Goal: Communication & Community: Answer question/provide support

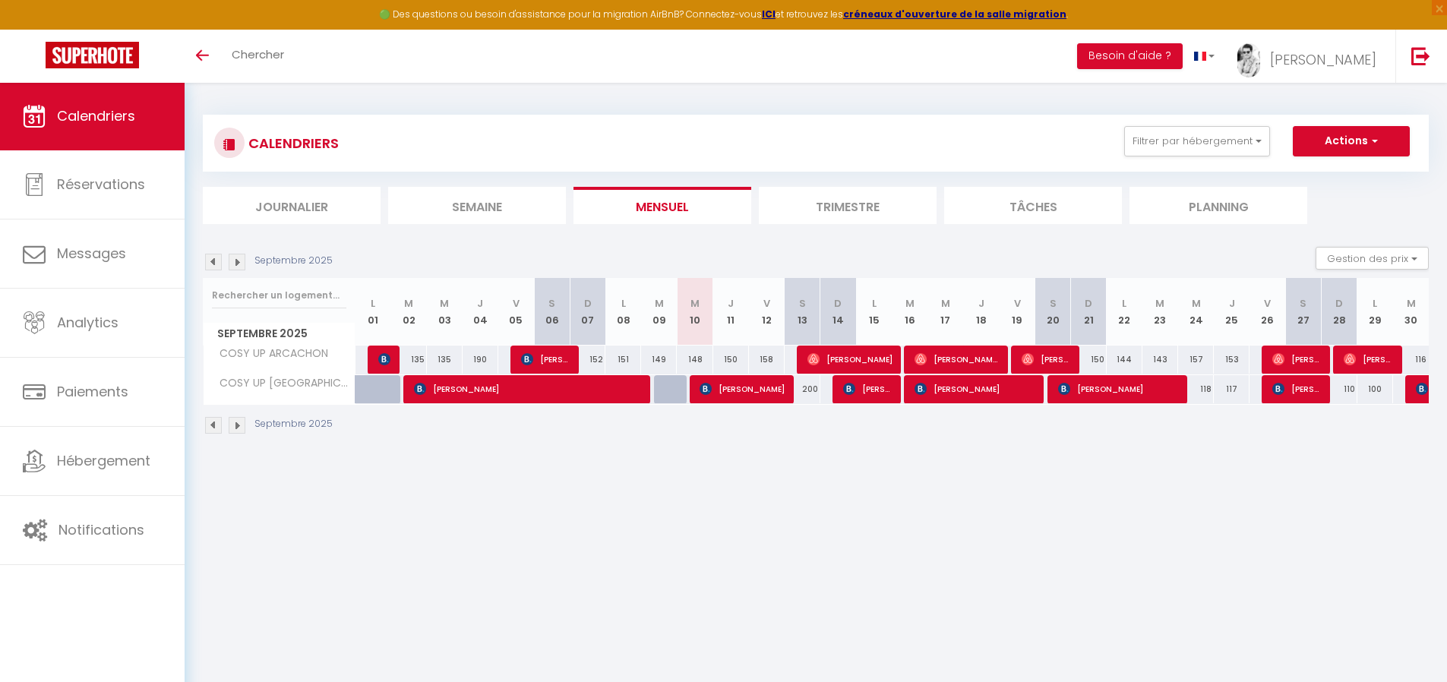
click at [735, 393] on span "[PERSON_NAME]" at bounding box center [742, 388] width 85 height 29
select select "OK"
select select "0"
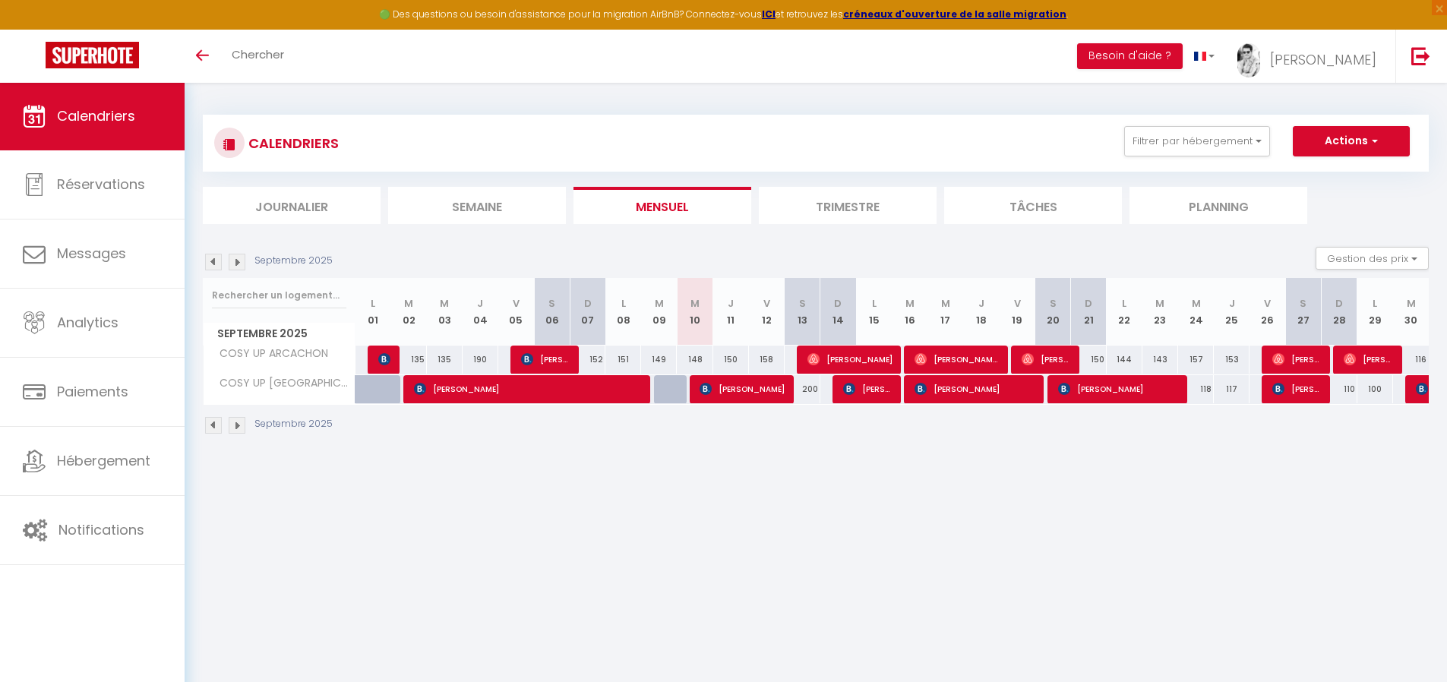
select select "1"
select select
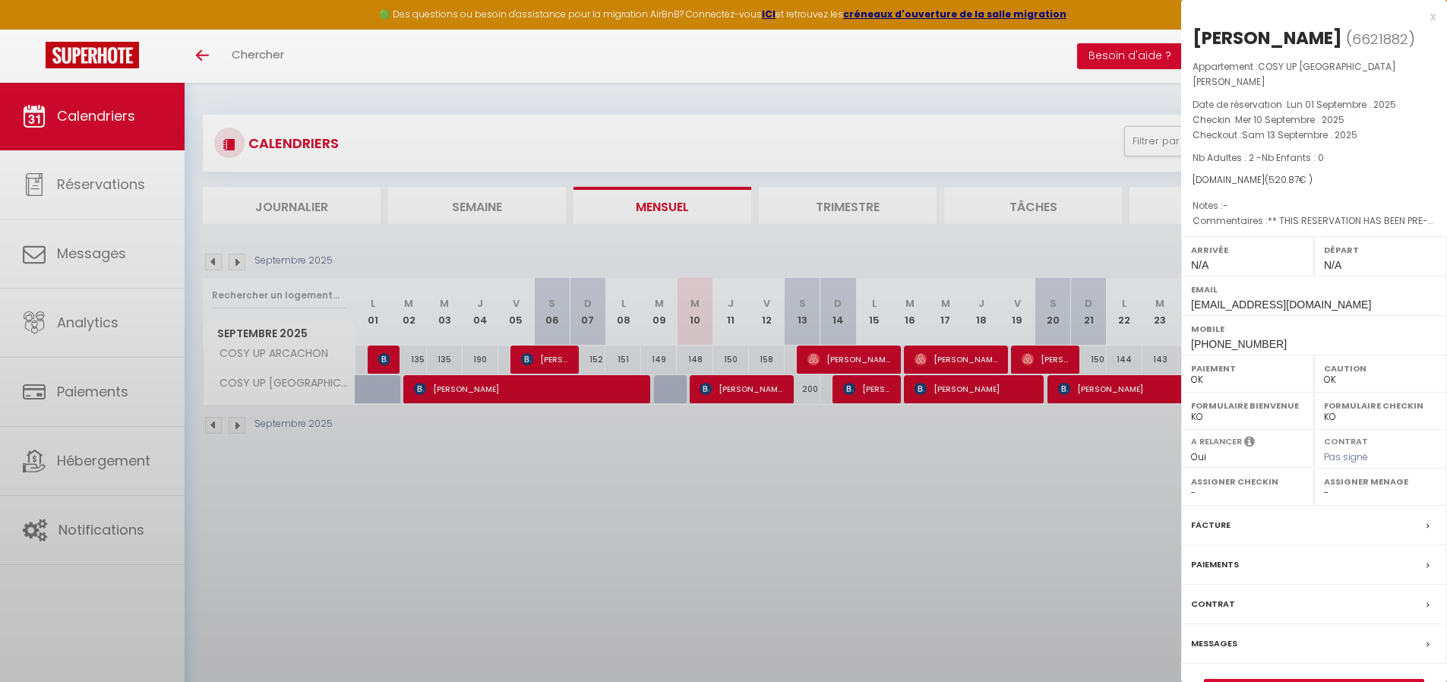
select select "13330"
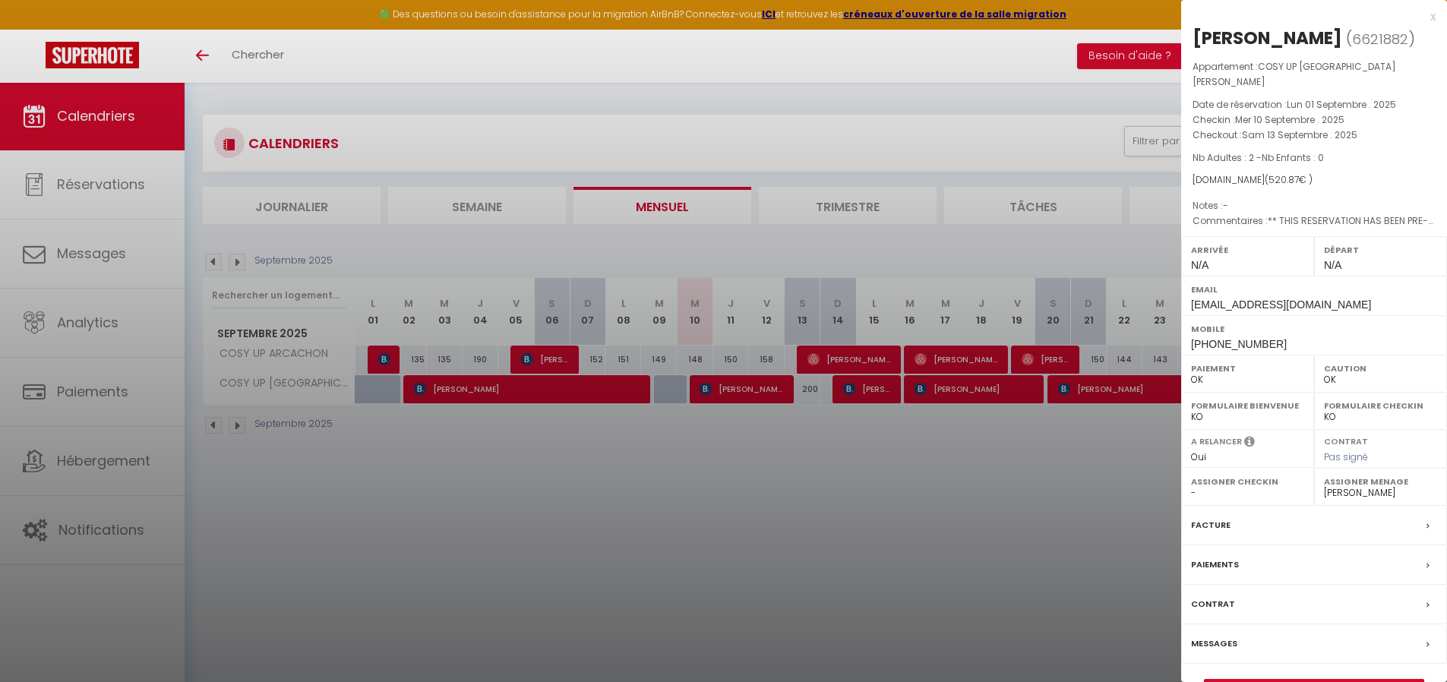
click at [1233, 636] on label "Messages" at bounding box center [1214, 644] width 46 height 16
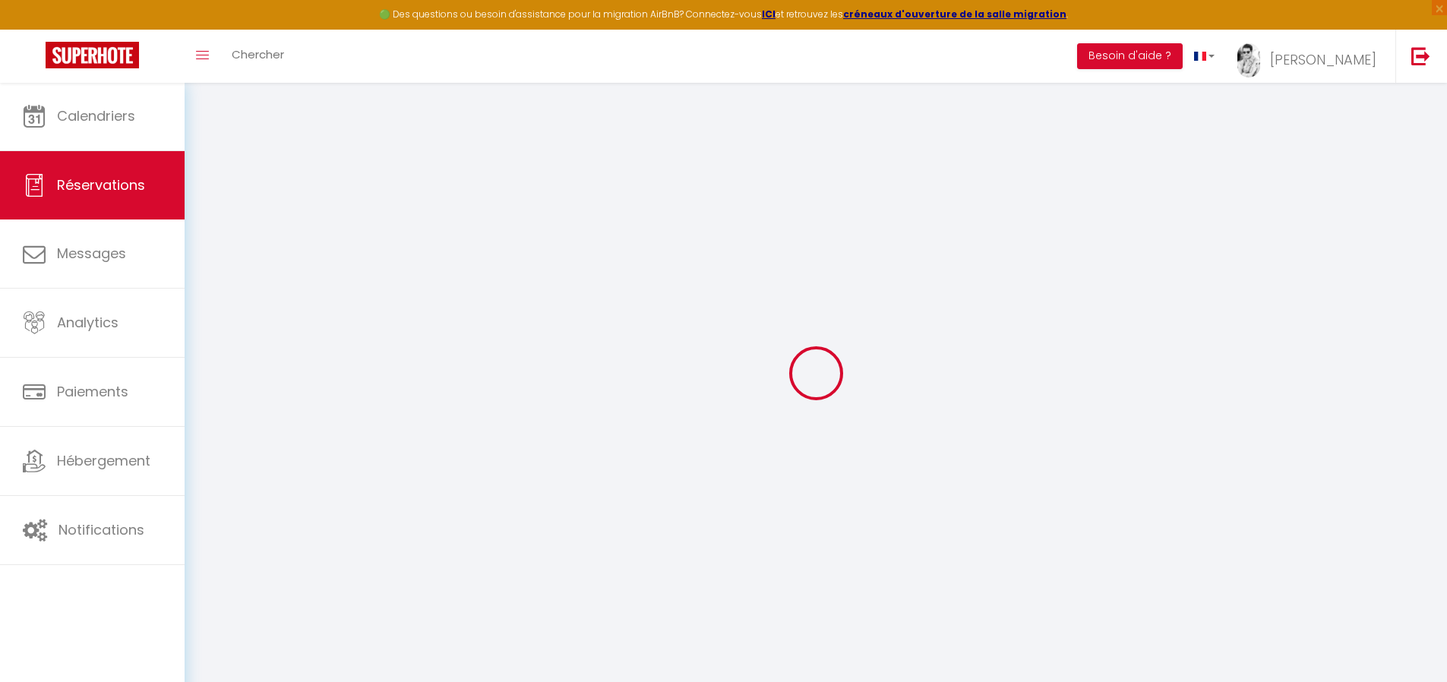
select select
checkbox input "false"
select select
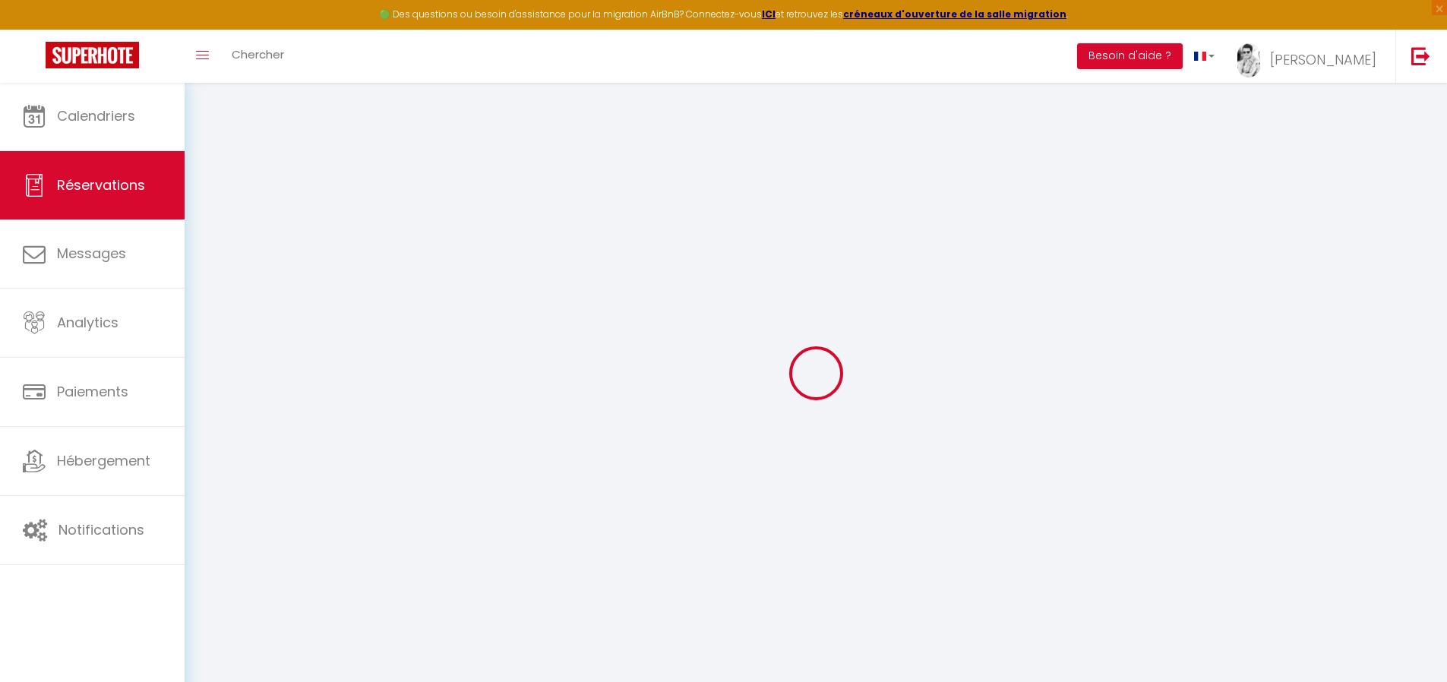
checkbox input "false"
type textarea "** THIS RESERVATION HAS BEEN PRE-PAID ** Reservation has a cancellation grace p…"
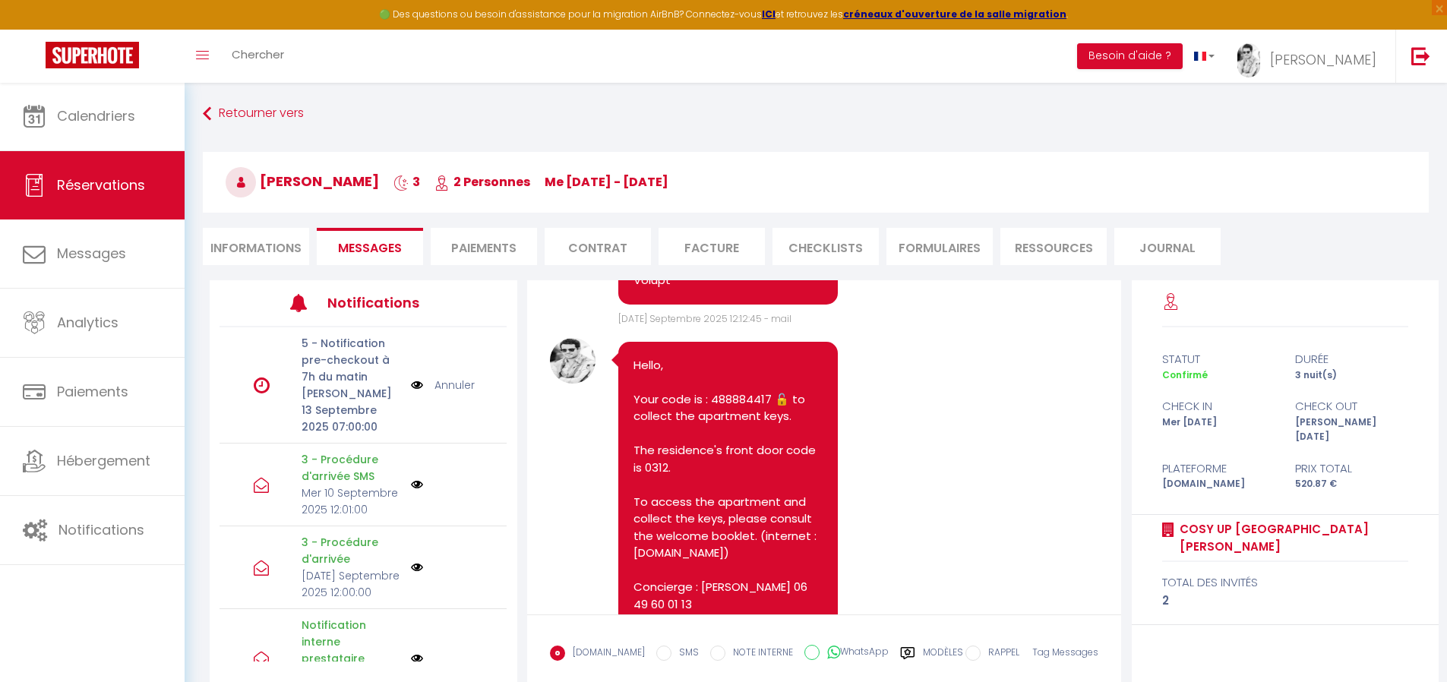
scroll to position [5123, 0]
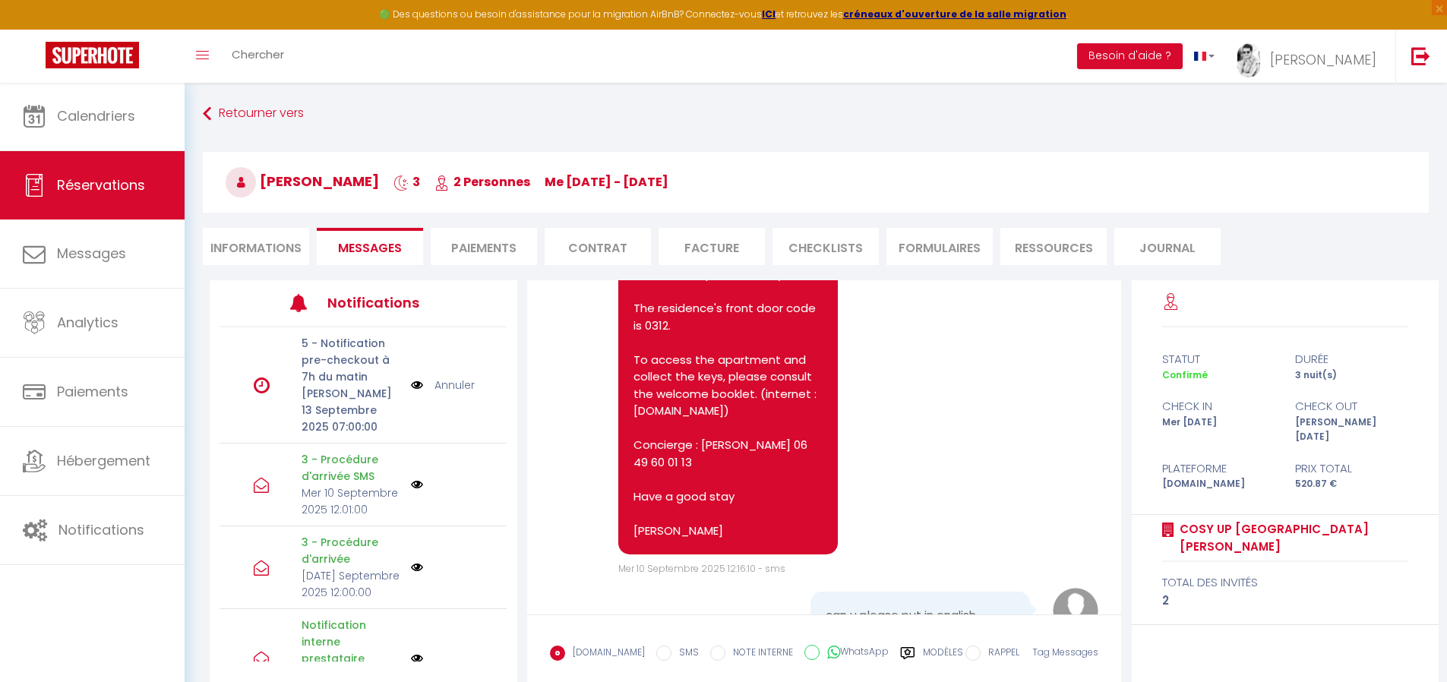
click at [994, 607] on pre "can u please put in english thanks so much 🙏🍁🍂" at bounding box center [920, 624] width 189 height 34
click at [1082, 588] on img at bounding box center [1076, 611] width 46 height 46
click at [1005, 664] on span "Mer 10 Septembre 2025 15:07:52 - mail" at bounding box center [943, 670] width 173 height 13
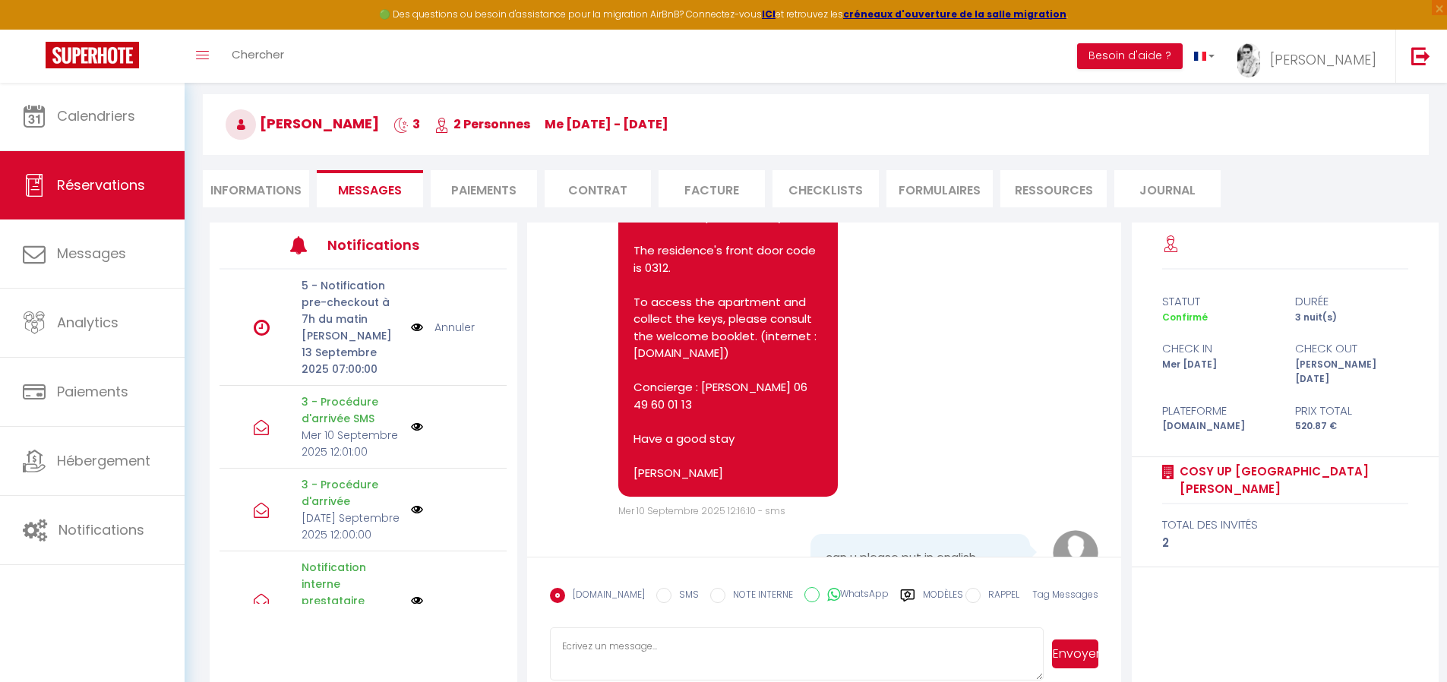
scroll to position [84, 0]
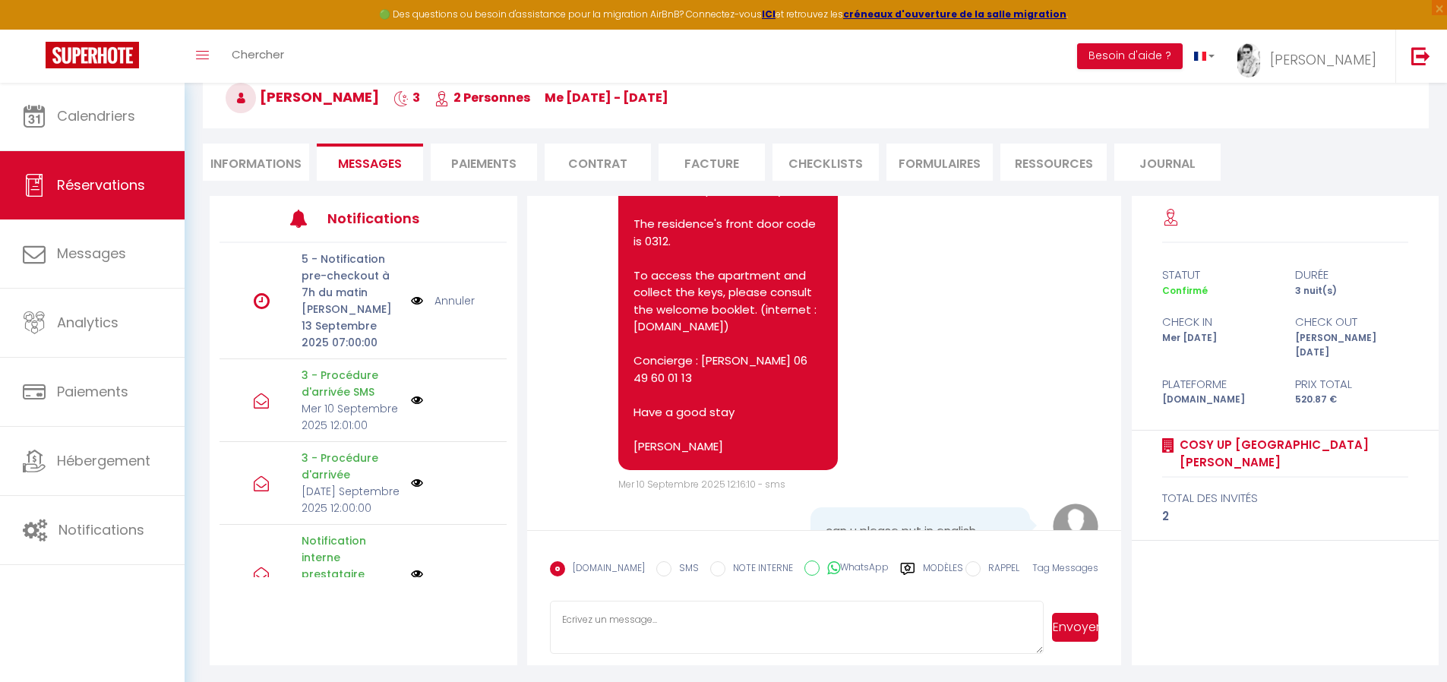
click at [958, 523] on pre "can u please put in english thanks so much 🙏🍁🍂" at bounding box center [920, 540] width 189 height 34
click at [988, 523] on pre "can u please put in english thanks so much 🙏🍁🍂" at bounding box center [920, 540] width 189 height 34
click at [1004, 616] on textarea at bounding box center [797, 627] width 495 height 53
type textarea "Bonjour, depuis booking, vous pouvez faire la traduction. Je ne parle pas angla…"
click at [1078, 630] on button "Envoyer" at bounding box center [1075, 627] width 46 height 29
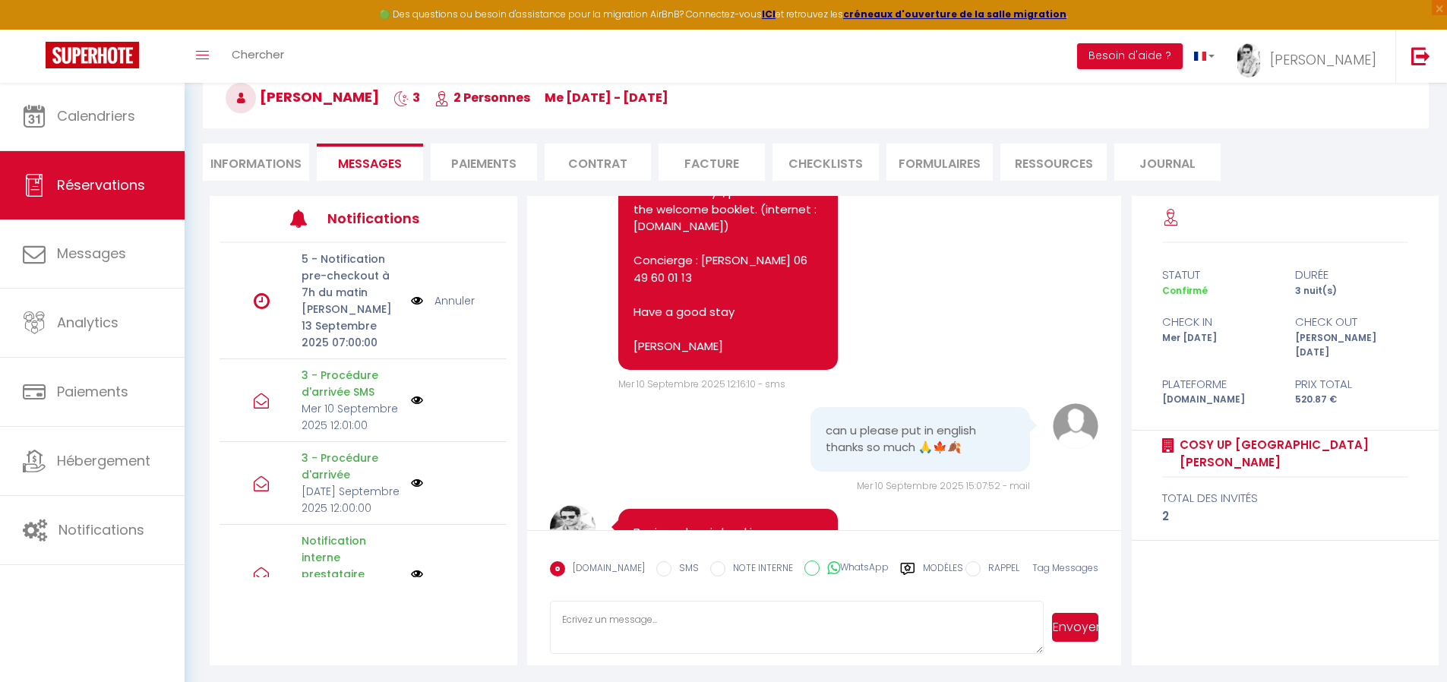
scroll to position [5240, 0]
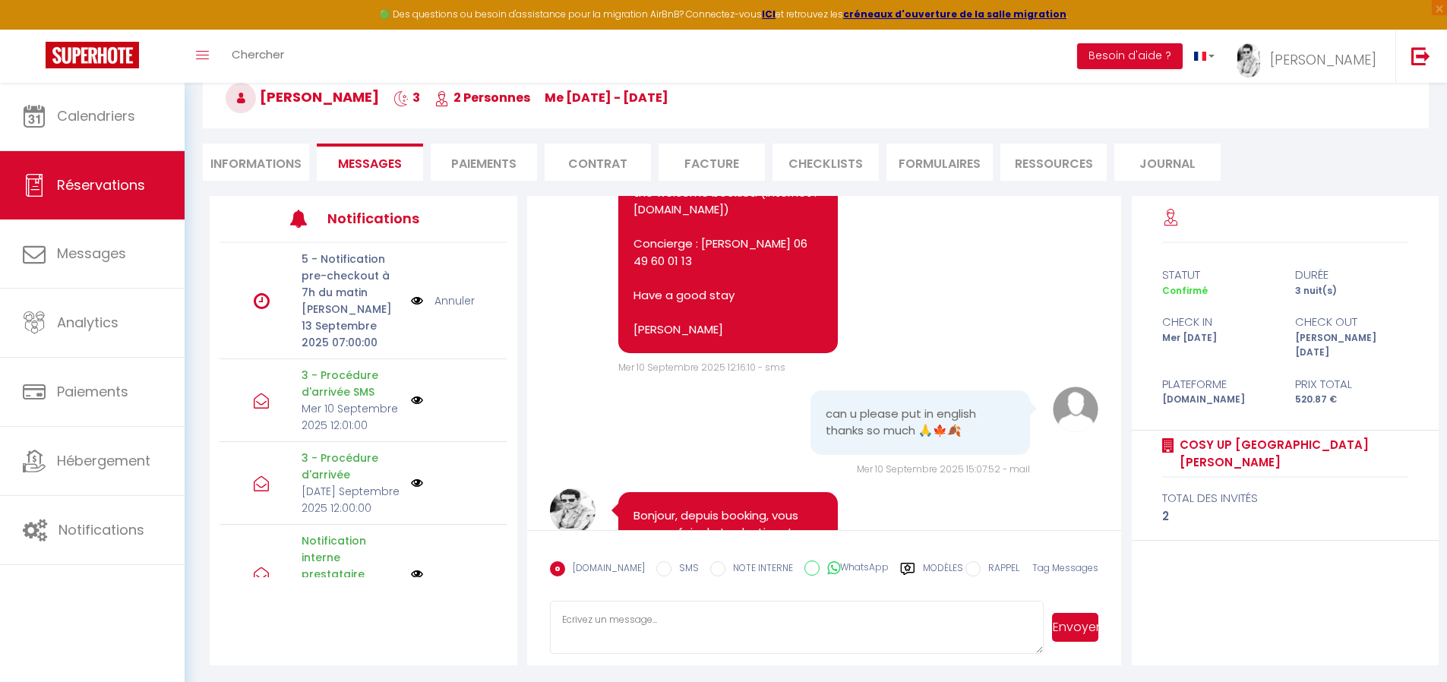
click at [739, 618] on textarea at bounding box center [797, 627] width 495 height 53
click at [804, 567] on input "WhatsApp" at bounding box center [811, 568] width 15 height 15
radio input "true"
radio input "false"
click at [785, 620] on textarea at bounding box center [797, 627] width 495 height 53
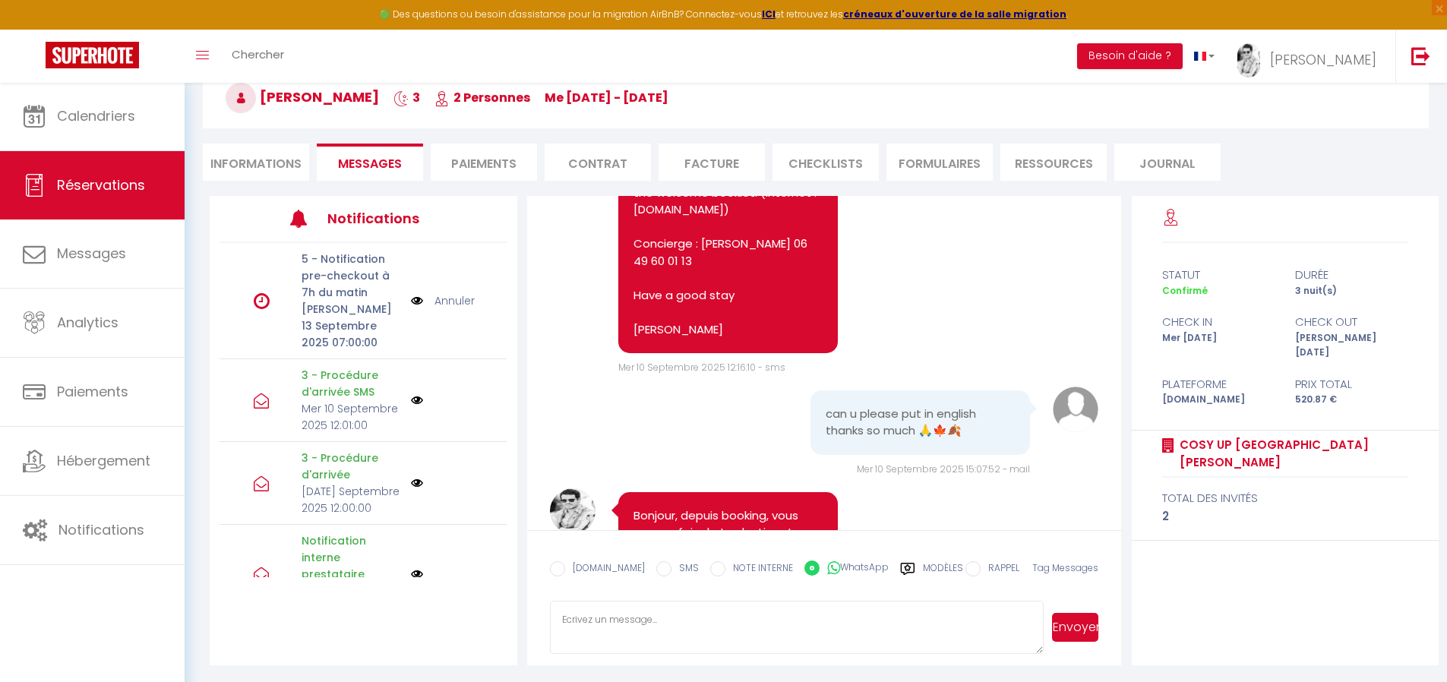
type textarea "V"
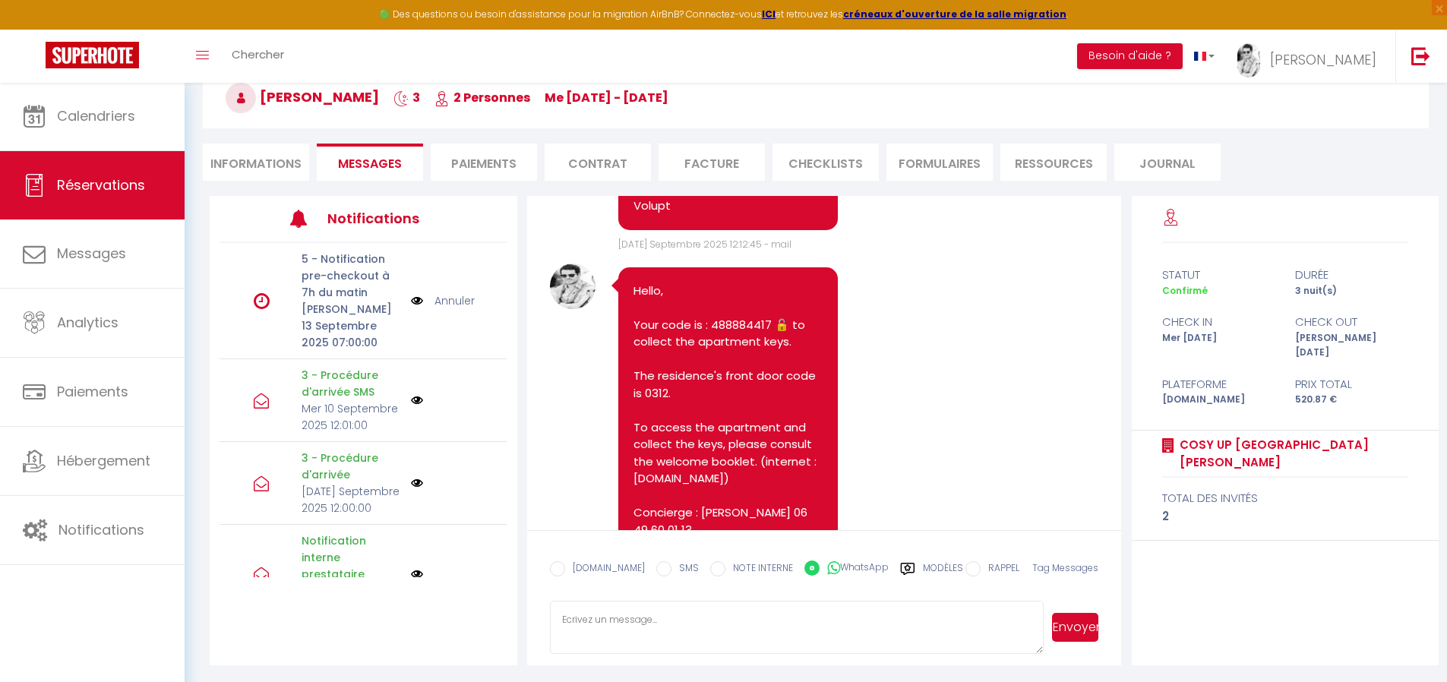
scroll to position [4968, 0]
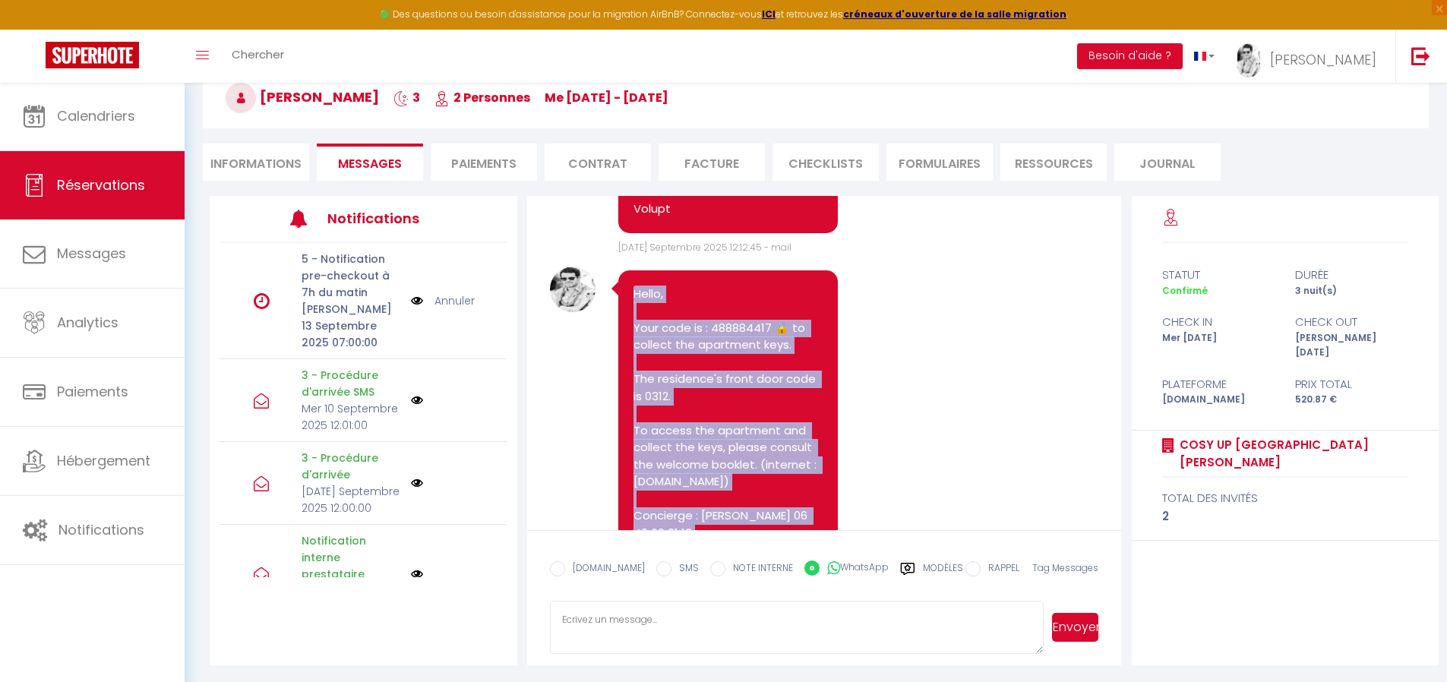
drag, startPoint x: 633, startPoint y: 222, endPoint x: 795, endPoint y: 509, distance: 329.6
click at [795, 509] on pre "Hello, Your code is : 488884417 🔓 to collect the apartment keys. The residence'…" at bounding box center [728, 448] width 189 height 325
copy pre "Hello, Your code is : 488884417 🔓 to collect the apartment keys. The residence'…"
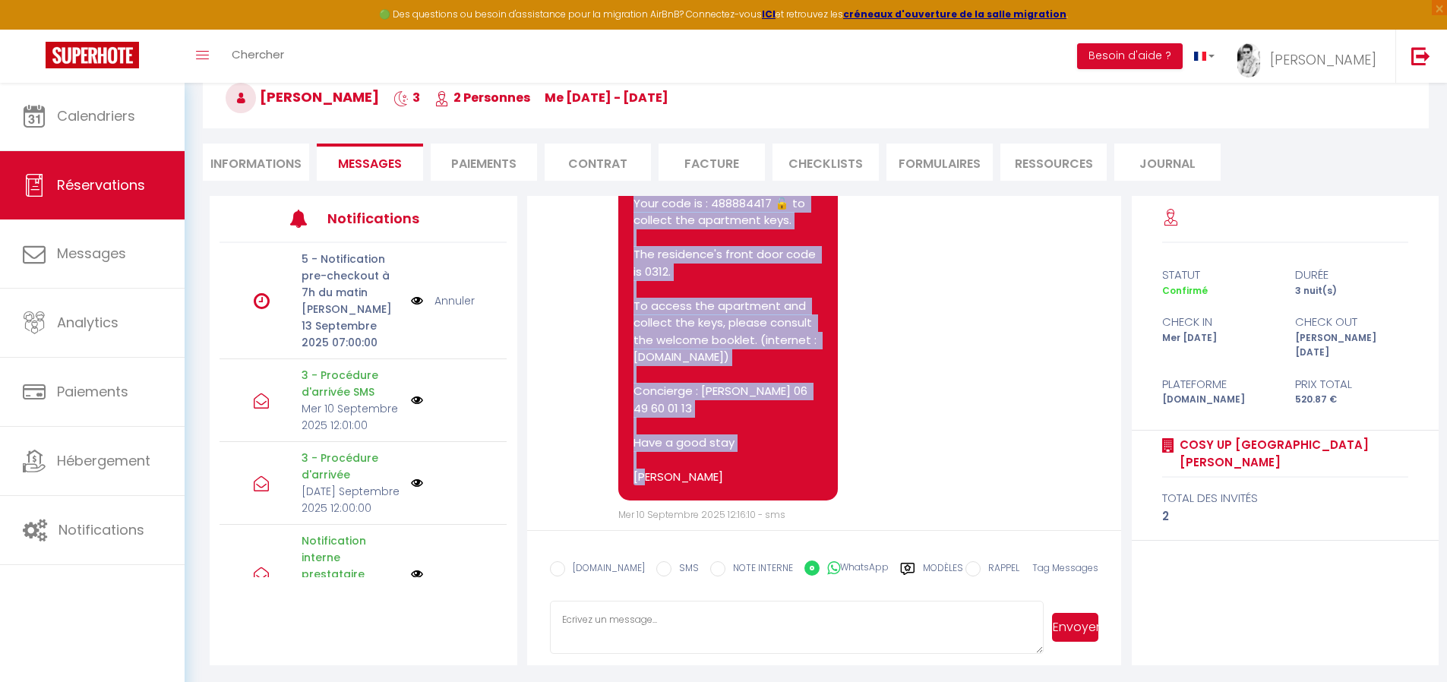
scroll to position [5240, 0]
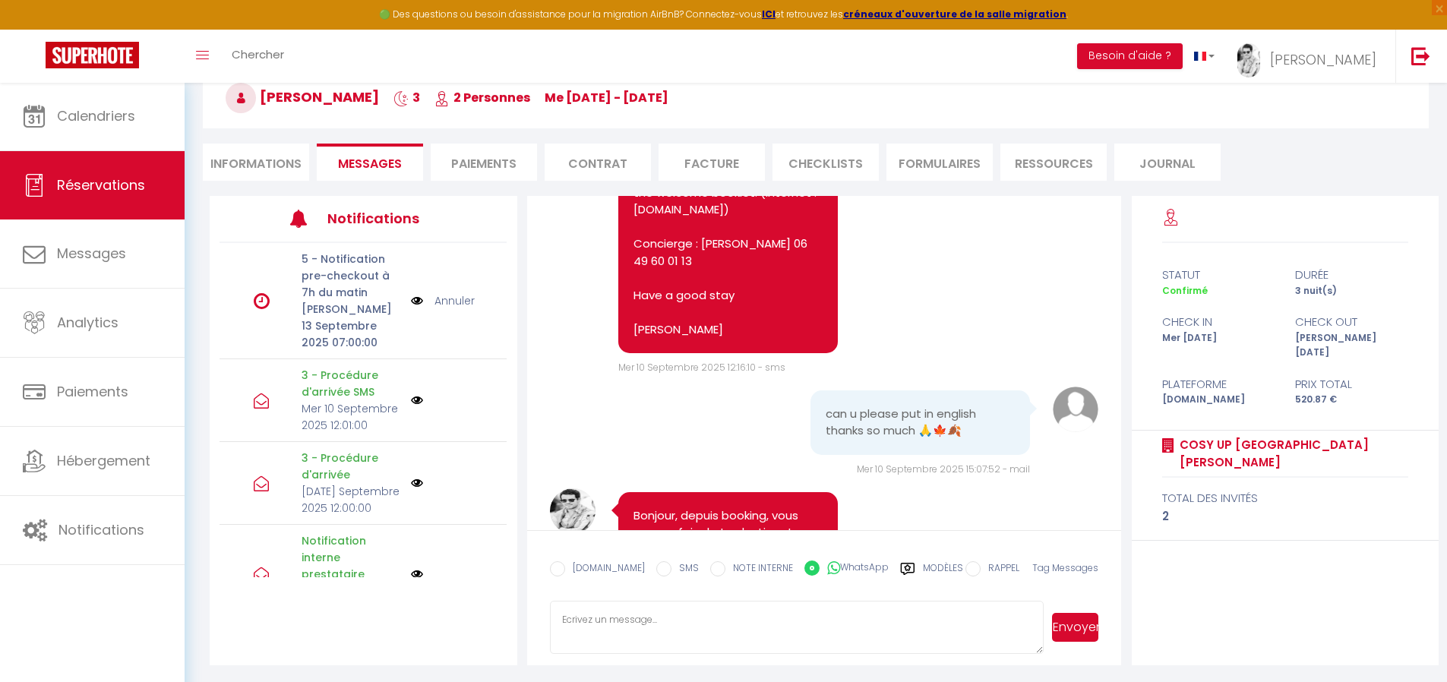
click at [800, 610] on textarea at bounding box center [797, 627] width 495 height 53
paste textarea "Hello, Your code is : 488884417 🔓 to collect the apartment keys. The residence'…"
drag, startPoint x: 723, startPoint y: 614, endPoint x: 529, endPoint y: 611, distance: 193.7
click at [529, 611] on form "[DOMAIN_NAME] SMS NOTE INTERNE WhatsApp Modèles 10 « ‹ » › [DATE] [PHONE_NUMBER…" at bounding box center [824, 597] width 595 height 135
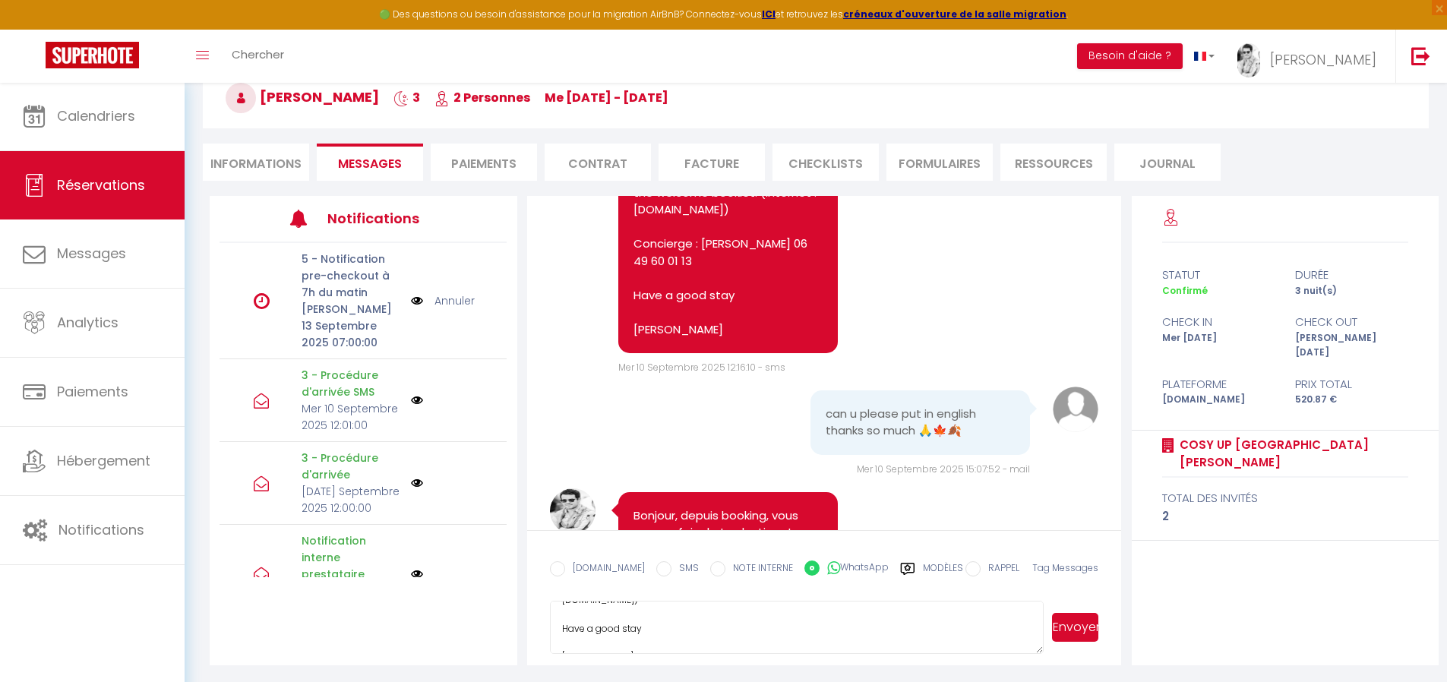
scroll to position [106, 0]
type textarea "Hello, Your code is : 488884417 🔓 to collect the apartment keys. The residence'…"
click at [1091, 622] on button "Envoyer" at bounding box center [1075, 627] width 46 height 29
